Goal: Task Accomplishment & Management: Use online tool/utility

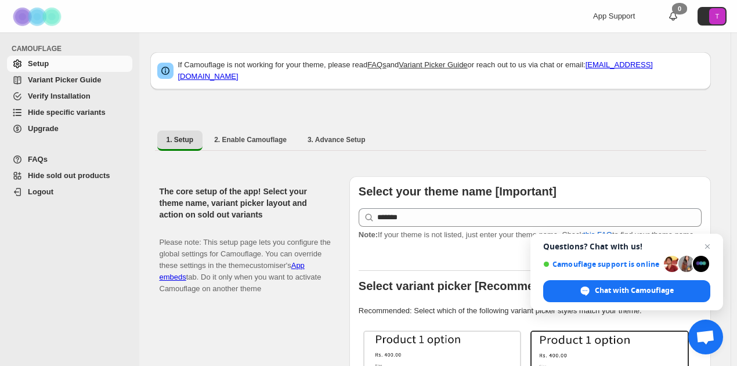
click at [65, 111] on span "Hide specific variants" at bounding box center [67, 112] width 78 height 9
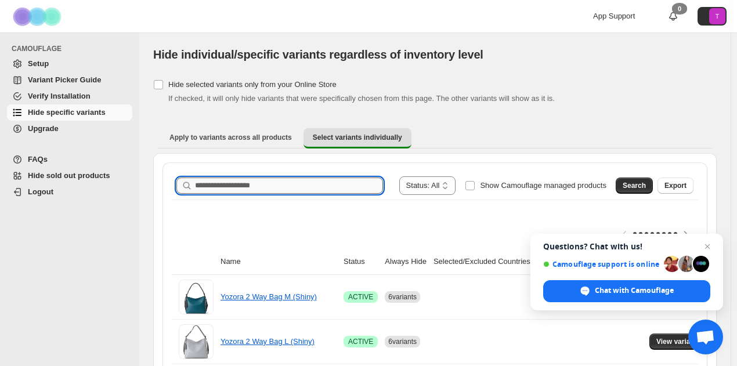
click at [233, 182] on input "Search product name" at bounding box center [289, 186] width 188 height 16
type input "*"
type input "**********"
click at [638, 184] on span "Search" at bounding box center [634, 185] width 23 height 9
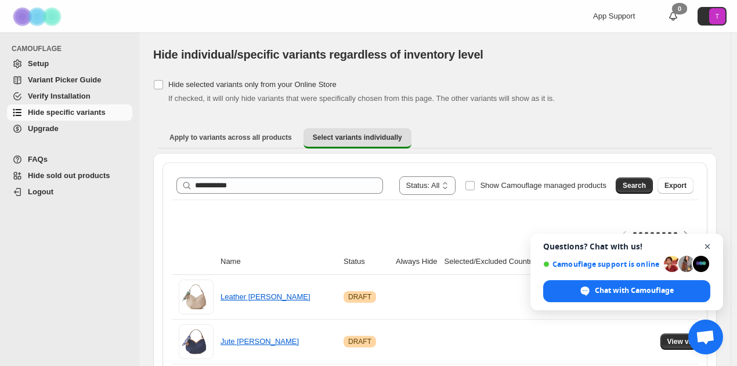
click at [707, 244] on span "Open chat" at bounding box center [708, 247] width 15 height 15
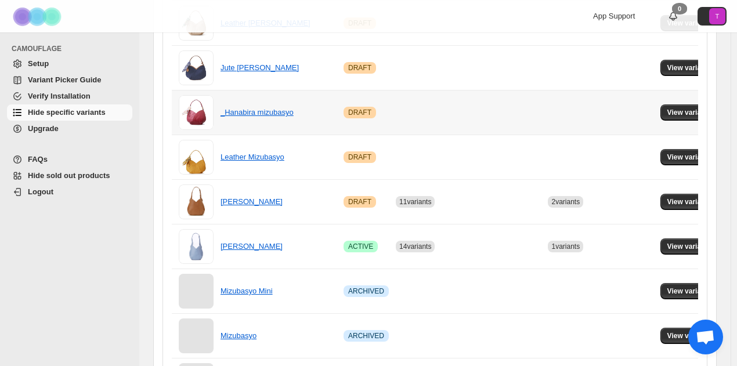
scroll to position [348, 0]
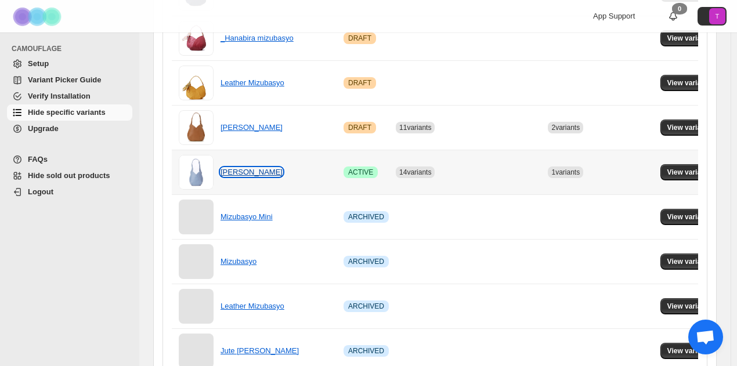
click at [254, 170] on link "[PERSON_NAME]" at bounding box center [252, 172] width 62 height 9
click at [244, 174] on link "[PERSON_NAME]" at bounding box center [252, 172] width 62 height 9
click at [685, 174] on span "View variants" at bounding box center [690, 172] width 45 height 9
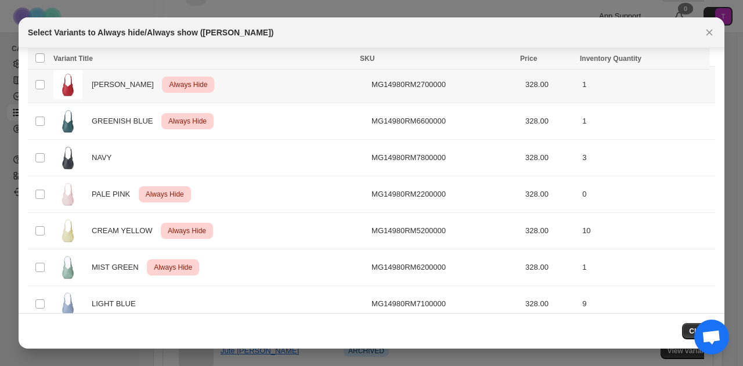
scroll to position [426, 0]
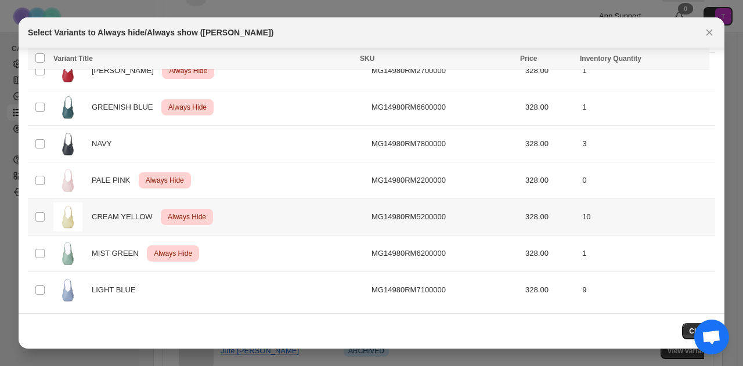
click at [197, 216] on span "Always Hide" at bounding box center [186, 217] width 43 height 14
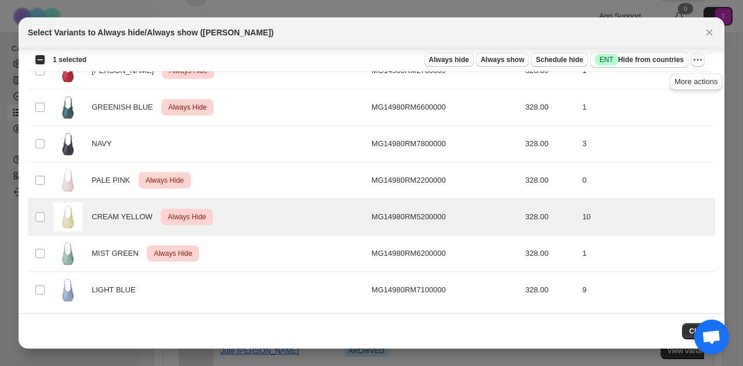
click at [698, 57] on icon "More actions" at bounding box center [698, 60] width 12 height 12
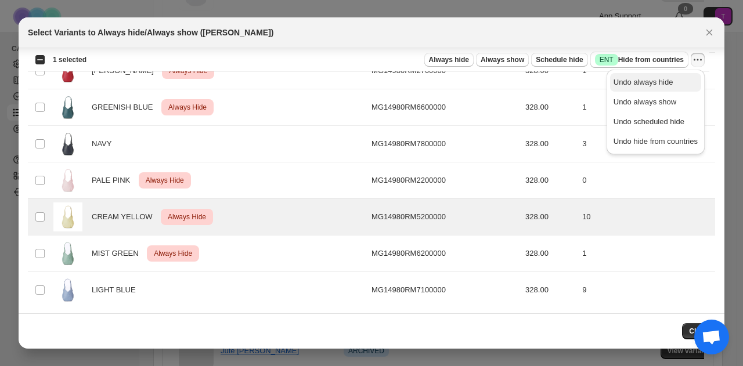
click at [638, 87] on span "Undo always hide" at bounding box center [644, 82] width 60 height 9
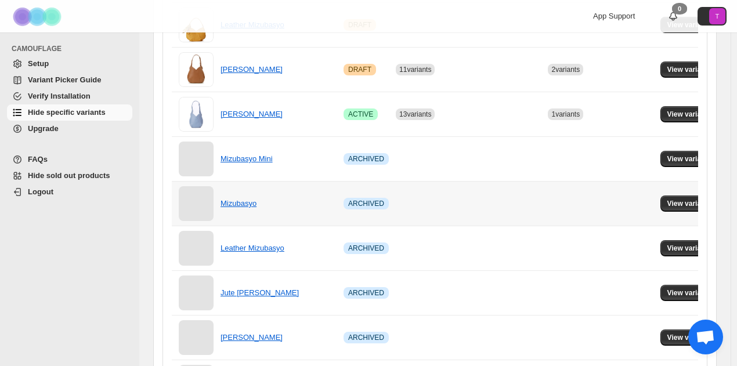
scroll to position [348, 0]
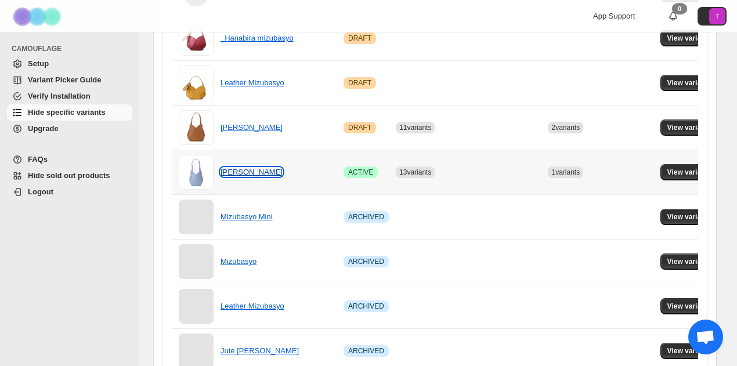
click at [254, 168] on link "[PERSON_NAME]" at bounding box center [252, 172] width 62 height 9
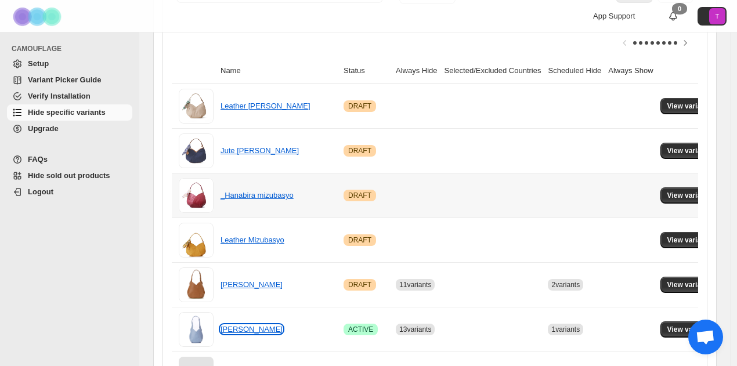
scroll to position [232, 0]
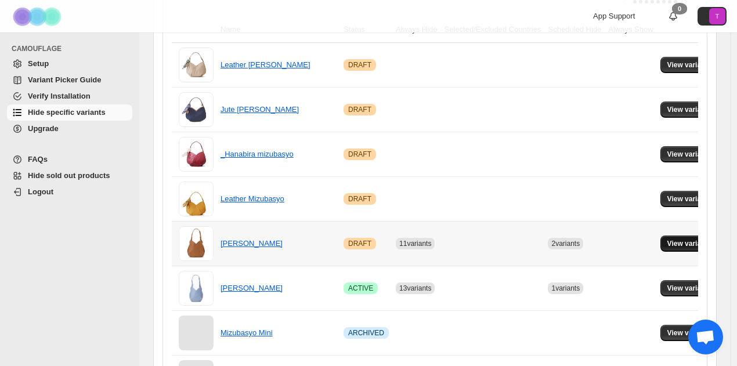
click at [687, 242] on span "View variants" at bounding box center [690, 243] width 45 height 9
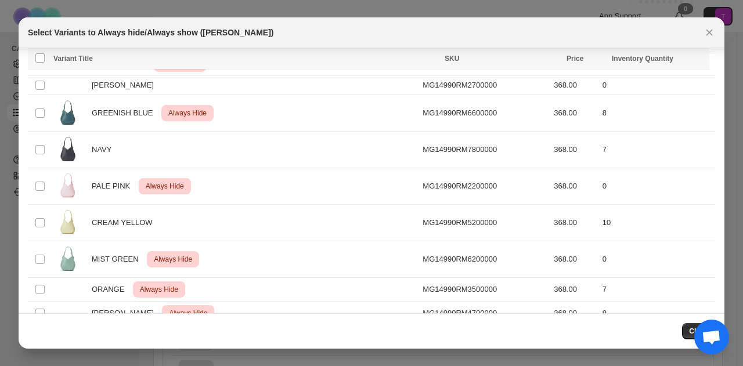
scroll to position [480, 0]
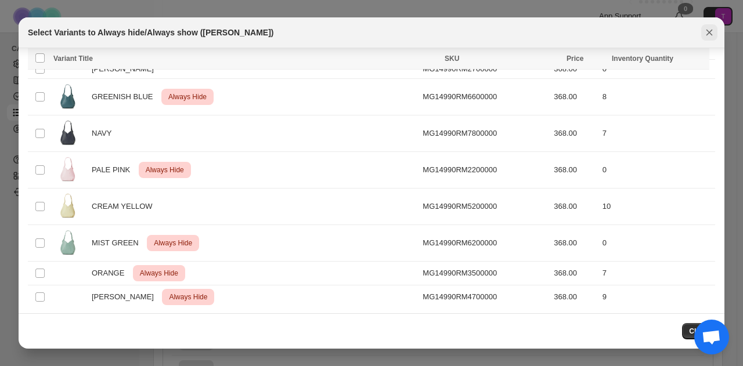
click at [706, 35] on icon "Close" at bounding box center [710, 33] width 12 height 12
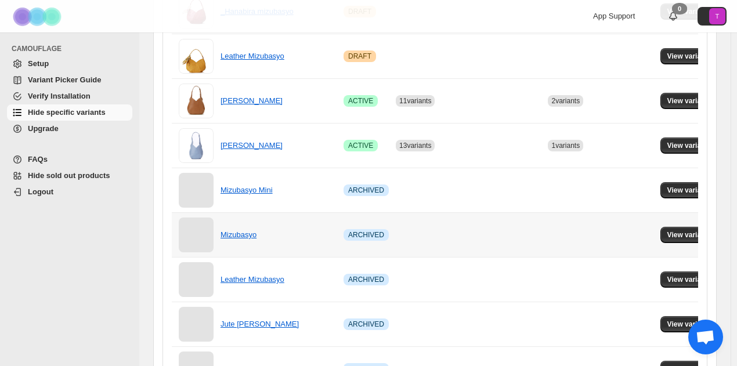
scroll to position [348, 0]
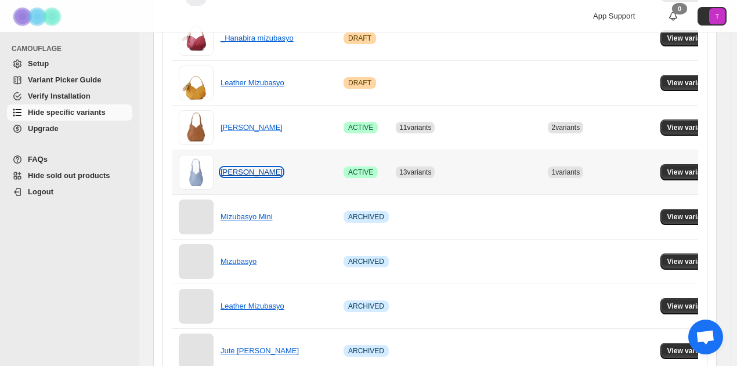
click at [243, 169] on link "[PERSON_NAME]" at bounding box center [252, 172] width 62 height 9
click at [691, 169] on span "View variants" at bounding box center [690, 172] width 45 height 9
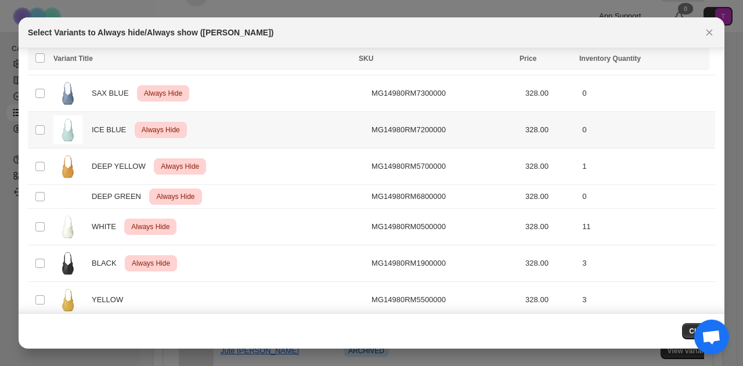
scroll to position [137, 0]
click at [215, 229] on div "WHITE Critical Always Hide" at bounding box center [208, 226] width 311 height 29
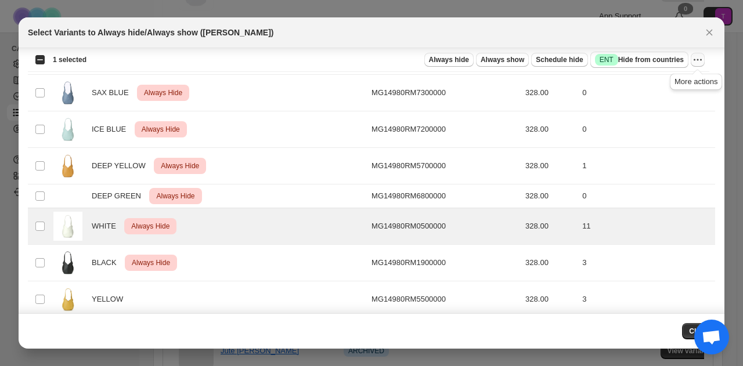
click at [703, 60] on icon "More actions" at bounding box center [698, 60] width 12 height 12
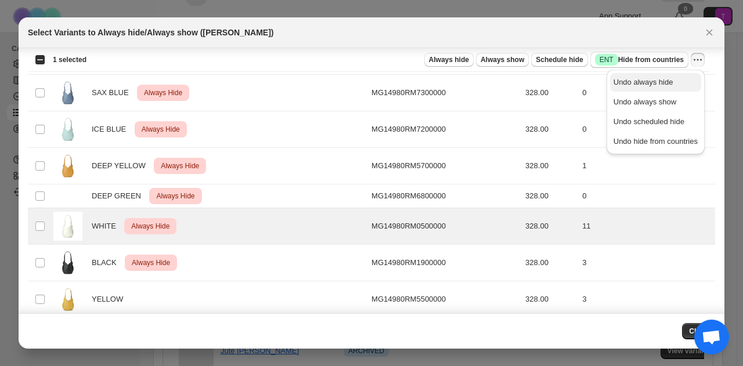
click at [640, 82] on span "Undo always hide" at bounding box center [644, 82] width 60 height 9
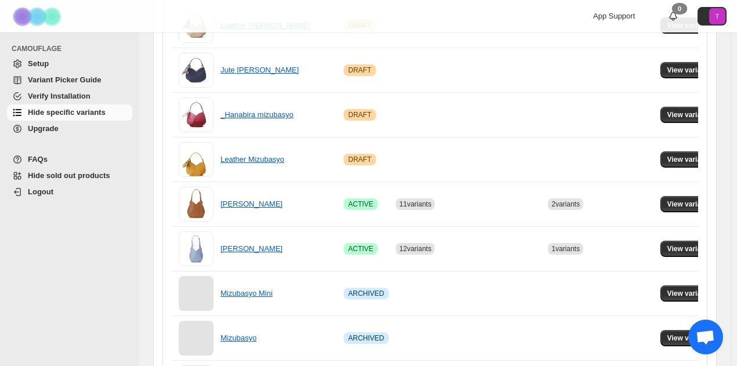
scroll to position [290, 0]
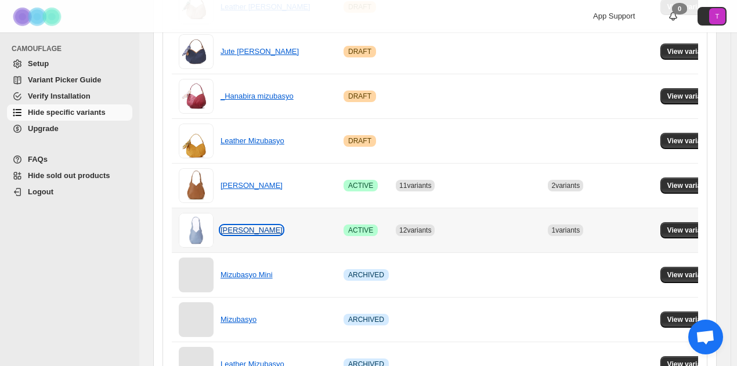
click at [224, 226] on link "[PERSON_NAME]" at bounding box center [252, 230] width 62 height 9
click at [244, 230] on link "[PERSON_NAME]" at bounding box center [252, 230] width 62 height 9
click at [200, 231] on span at bounding box center [196, 230] width 35 height 35
click at [688, 226] on span "View variants" at bounding box center [690, 230] width 45 height 9
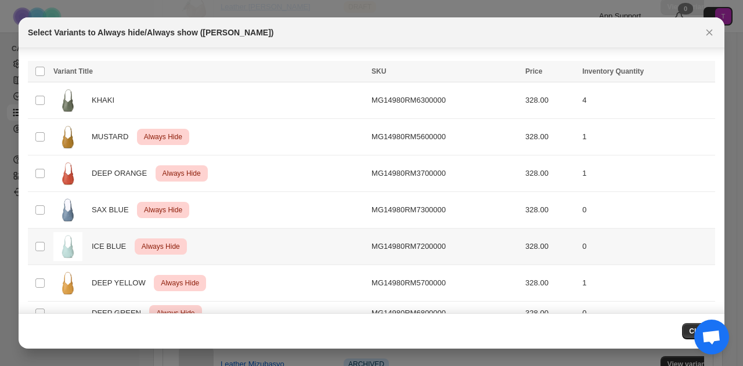
scroll to position [0, 0]
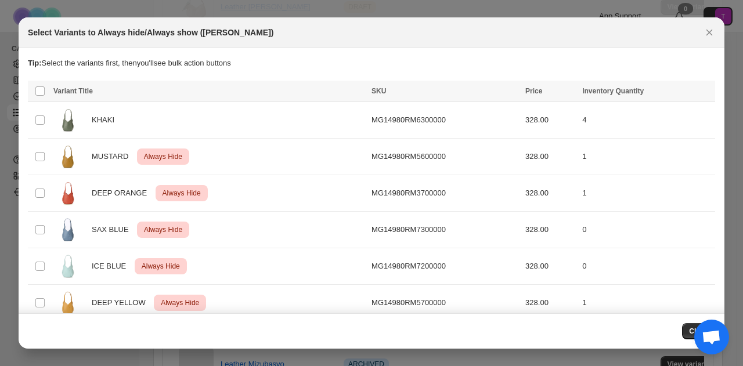
click at [704, 30] on icon "Close" at bounding box center [710, 33] width 12 height 12
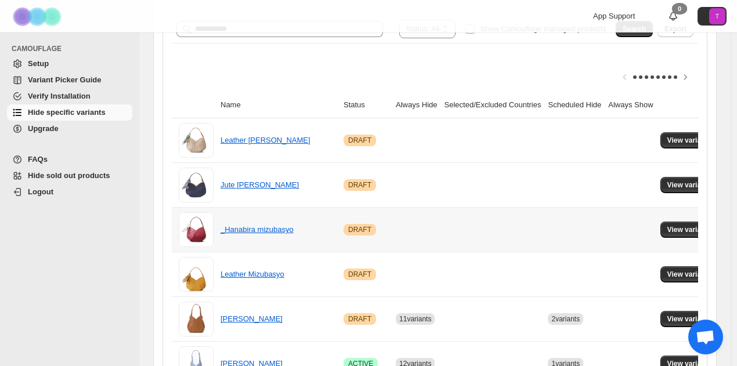
scroll to position [232, 0]
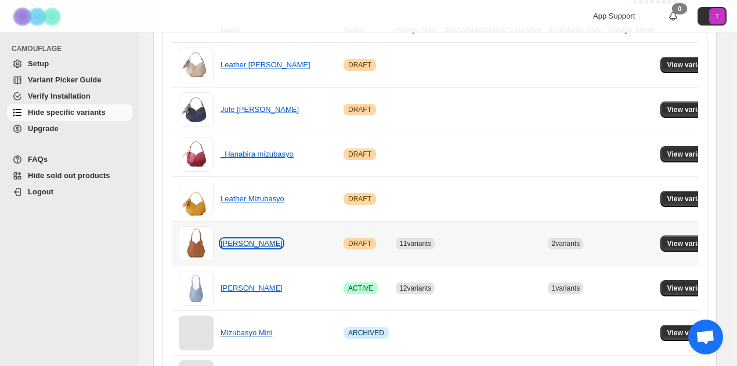
click at [246, 240] on link "[PERSON_NAME]" at bounding box center [252, 243] width 62 height 9
click at [196, 289] on span at bounding box center [196, 288] width 35 height 35
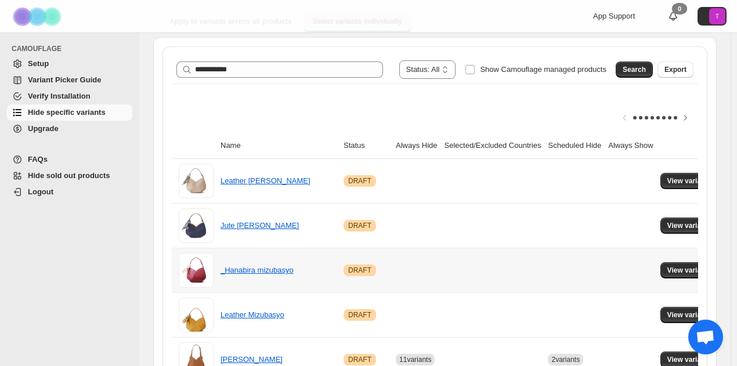
scroll to position [0, 0]
